Goal: Find specific page/section: Find specific page/section

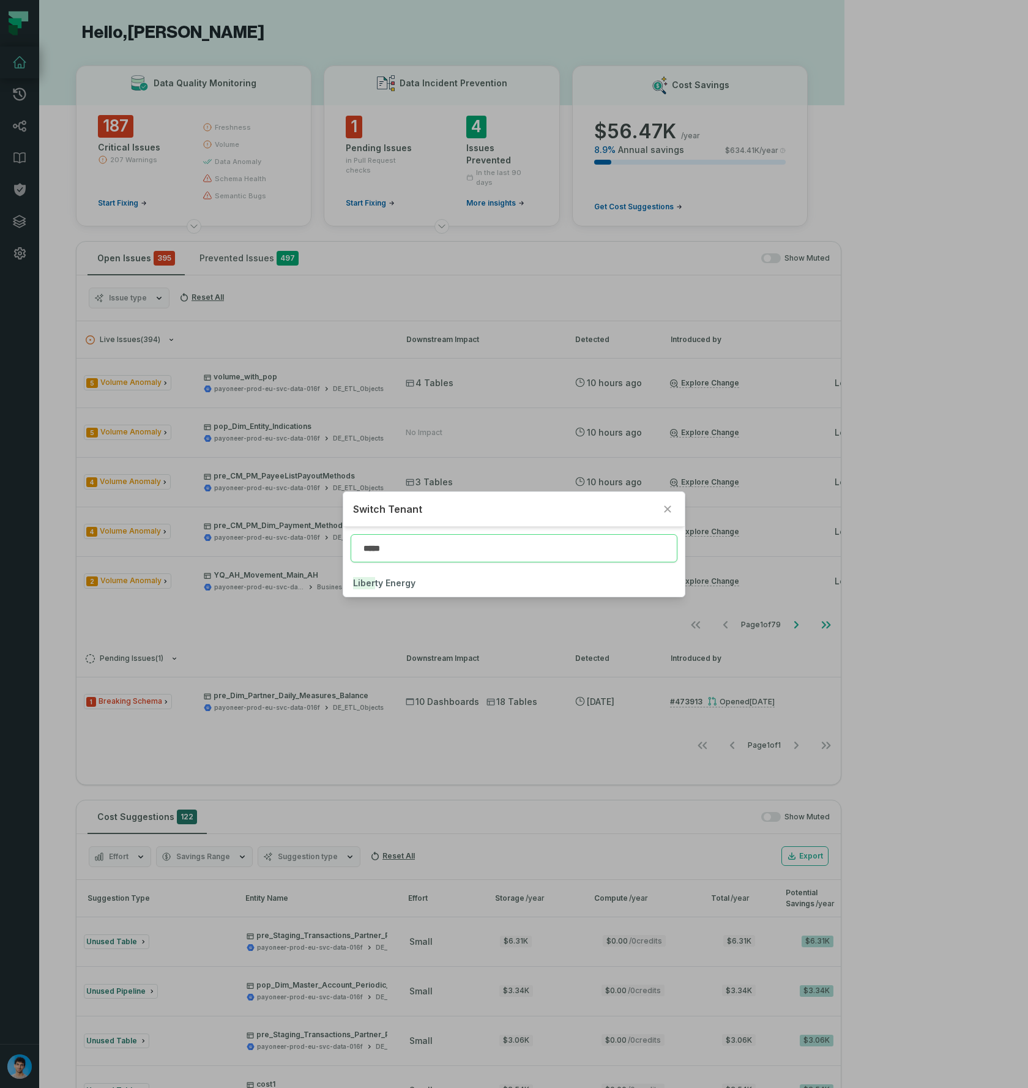
type input "*****"
click button "Liber ty Energy" at bounding box center [513, 583] width 341 height 27
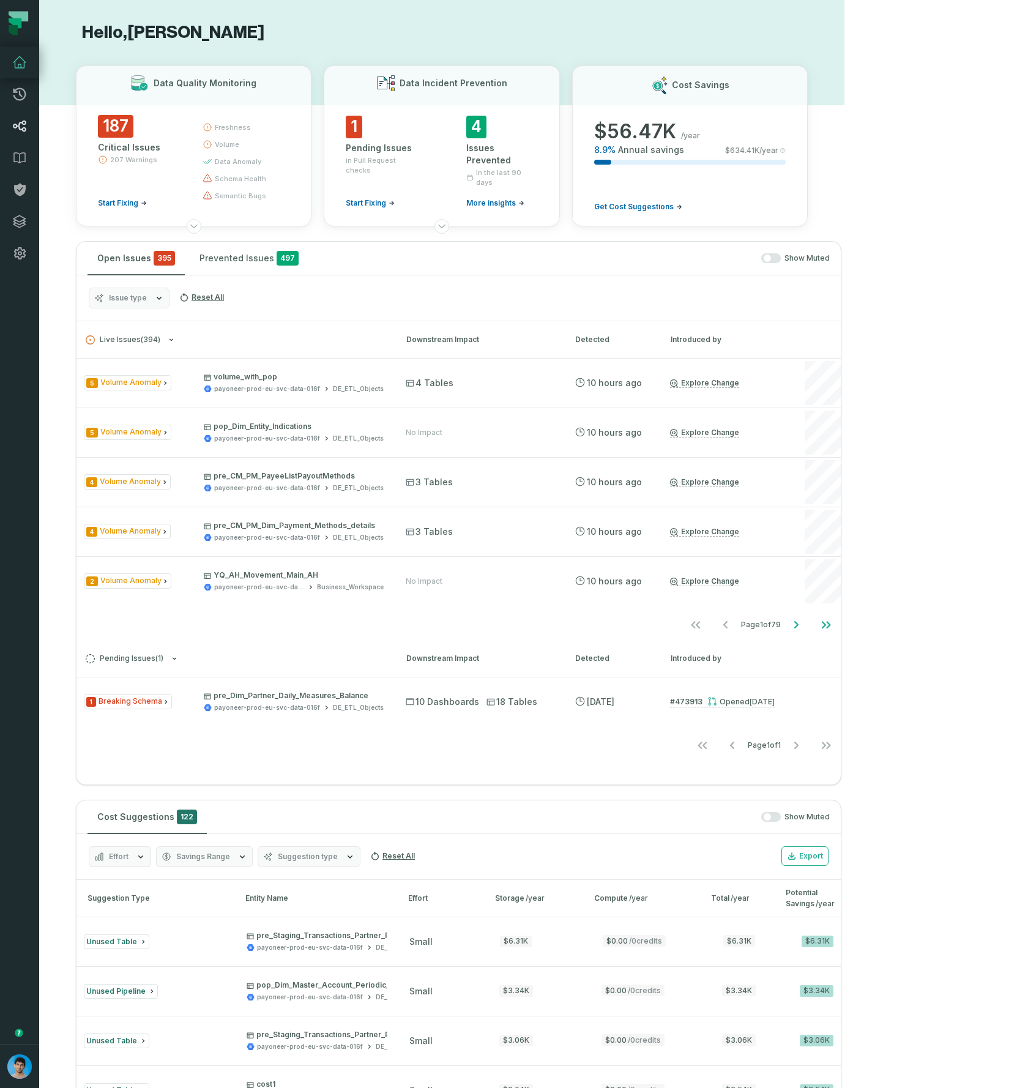
click at [23, 127] on icon at bounding box center [19, 126] width 15 height 15
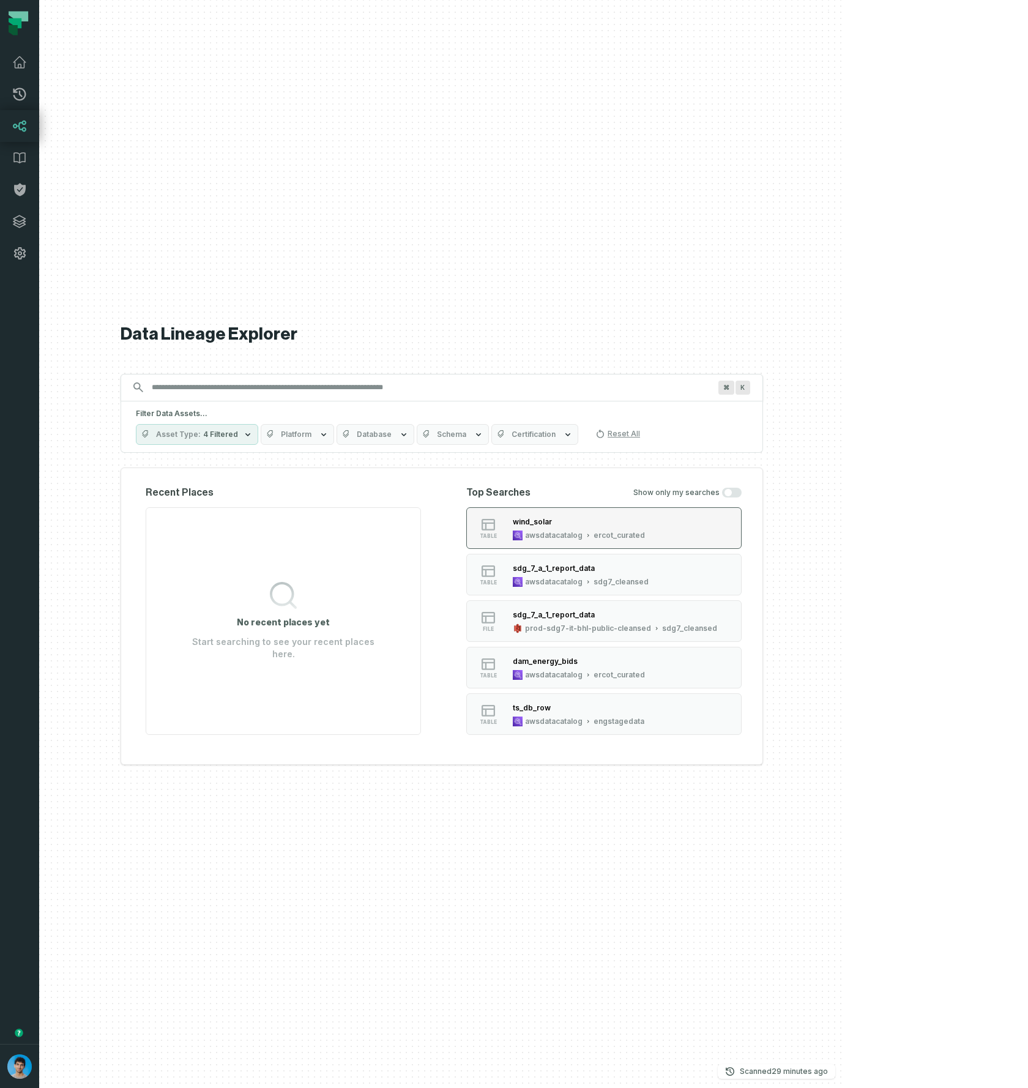
click at [645, 530] on div "awsdatacatalog ercot_curated" at bounding box center [579, 535] width 132 height 10
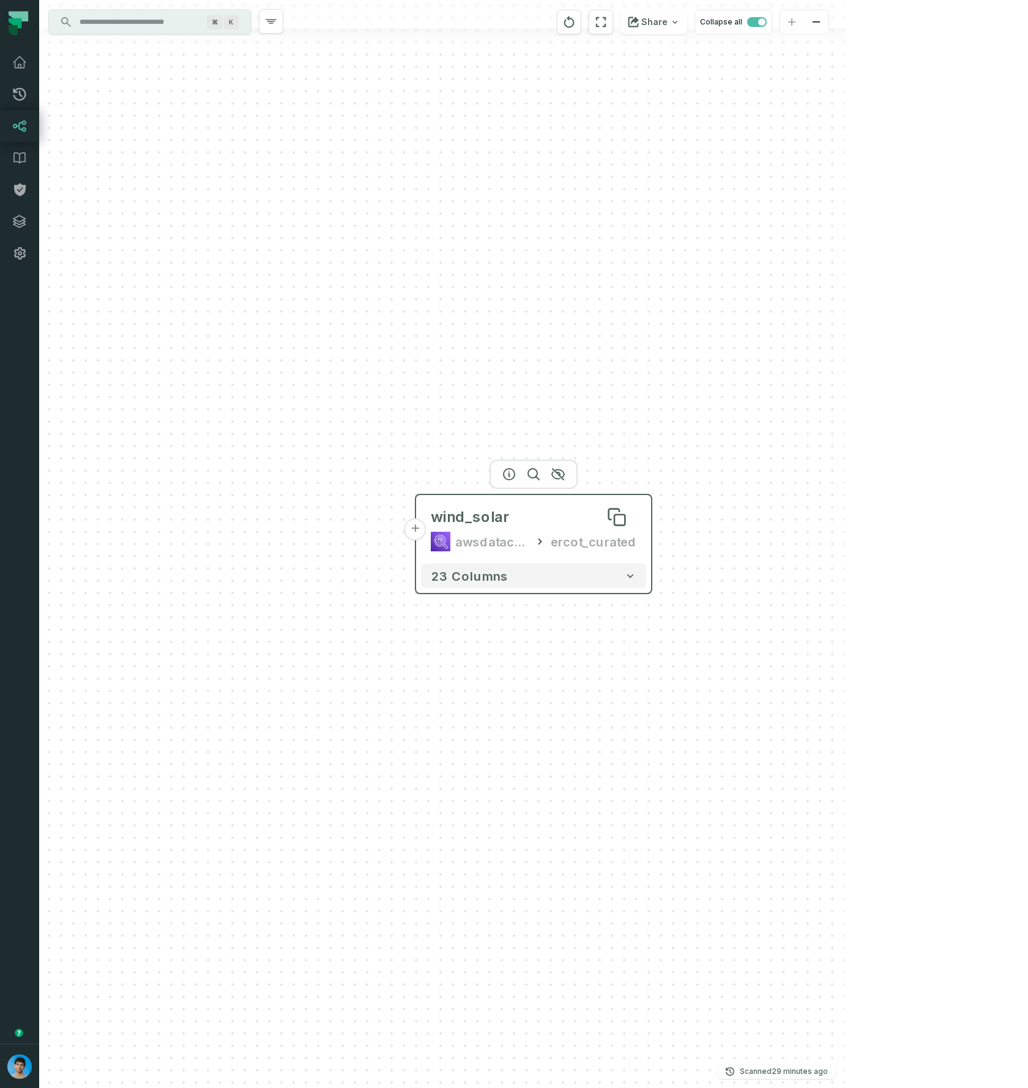
click at [554, 514] on div "wind_solar" at bounding box center [534, 517] width 206 height 20
click at [511, 474] on icon "button" at bounding box center [509, 474] width 15 height 15
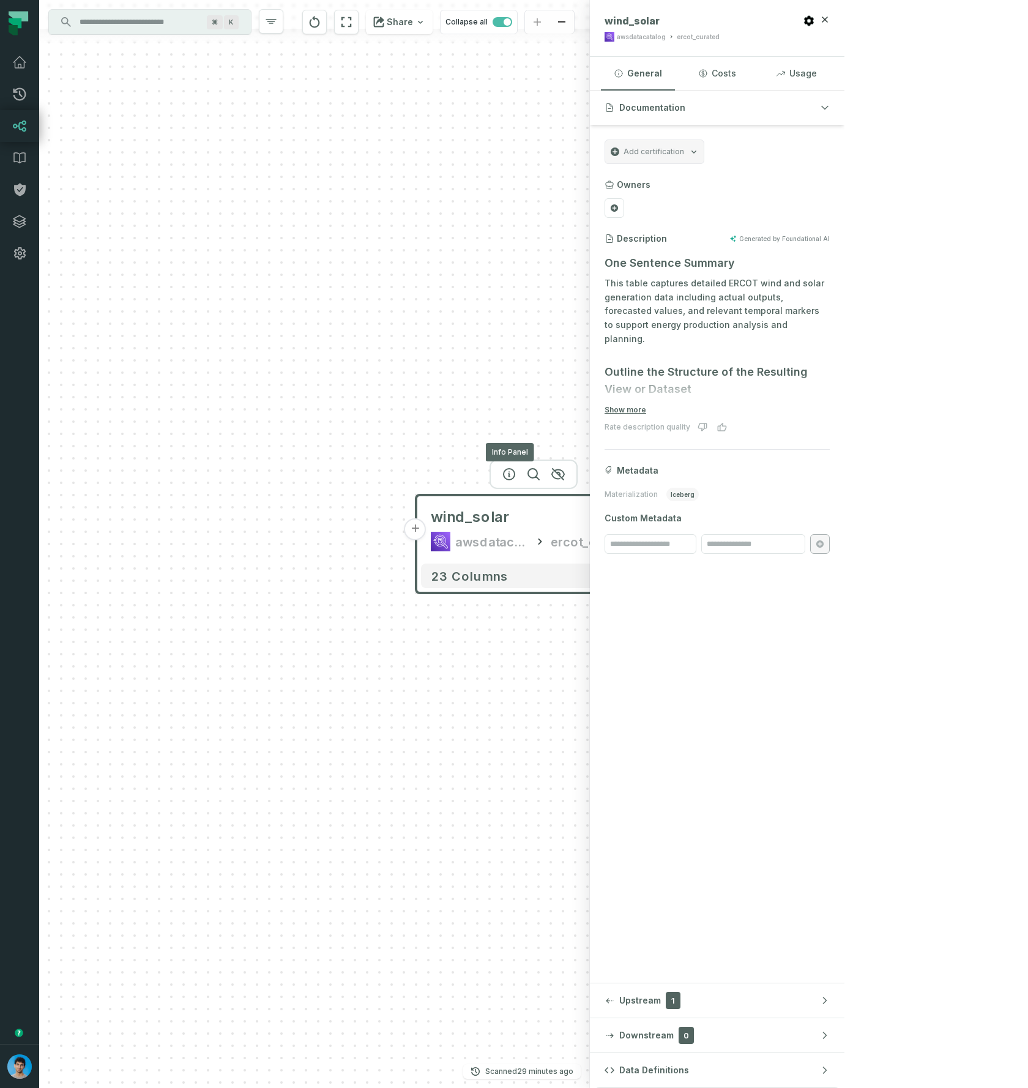
click at [499, 464] on button "button" at bounding box center [509, 474] width 20 height 20
click at [719, 37] on div "ercot_curated" at bounding box center [698, 36] width 43 height 9
copy div "ercot_curated"
click at [502, 827] on div "+ wind_solar awsdatacatalog ercot_curated 23 columns" at bounding box center [314, 544] width 551 height 1088
